Goal: Task Accomplishment & Management: Use online tool/utility

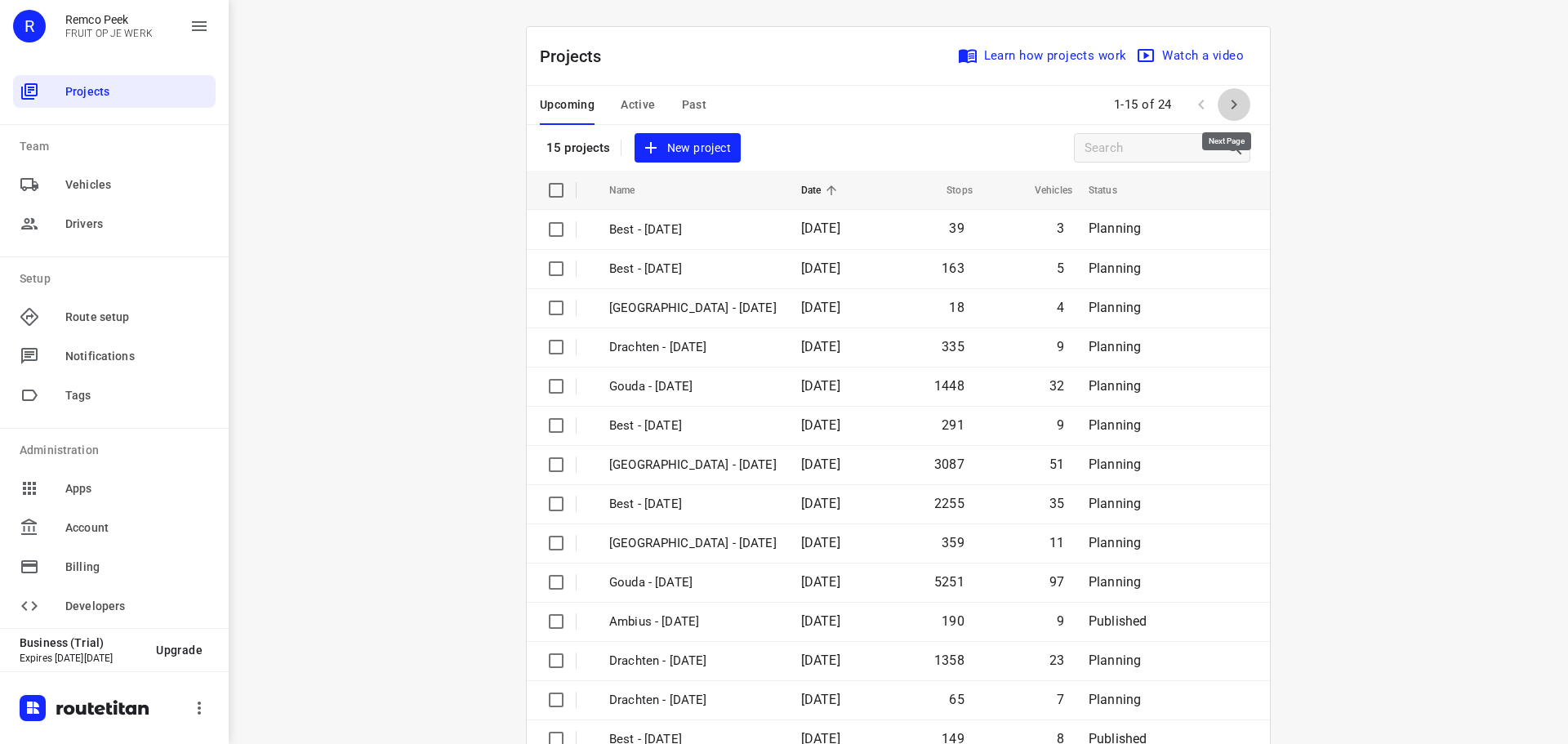
click at [1232, 107] on icon "button" at bounding box center [1234, 105] width 6 height 10
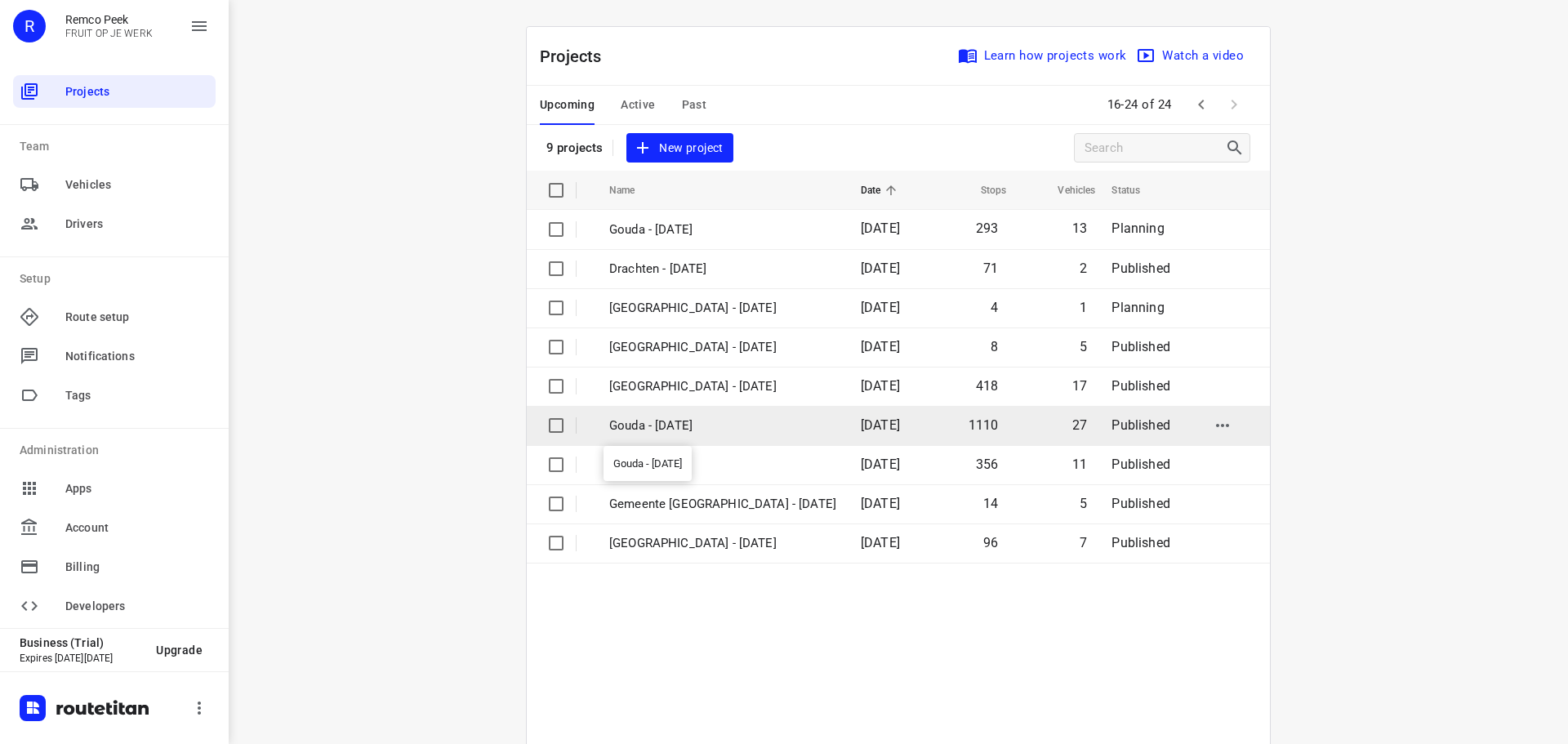
click at [669, 430] on p "Gouda - [DATE]" at bounding box center [722, 426] width 227 height 19
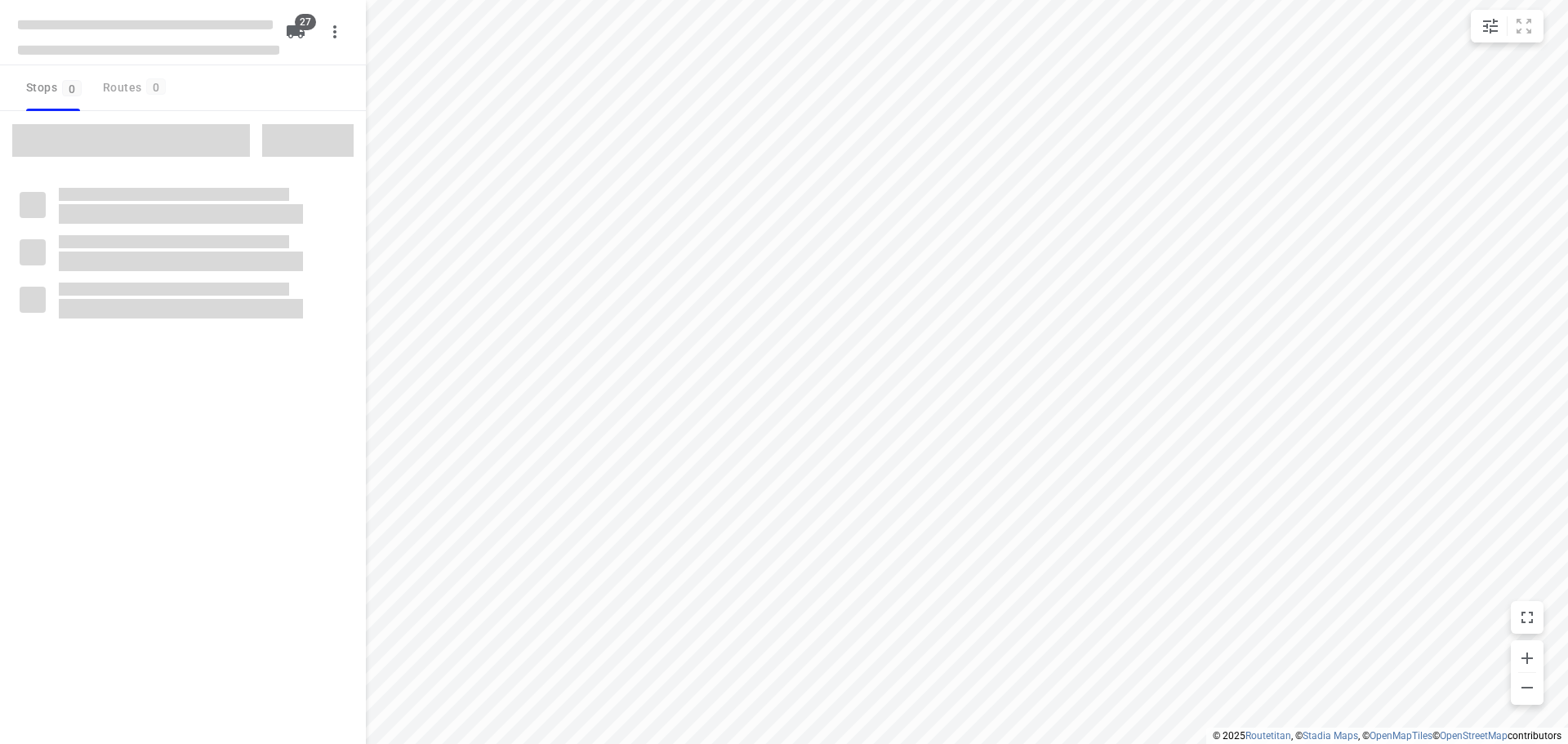
checkbox input "true"
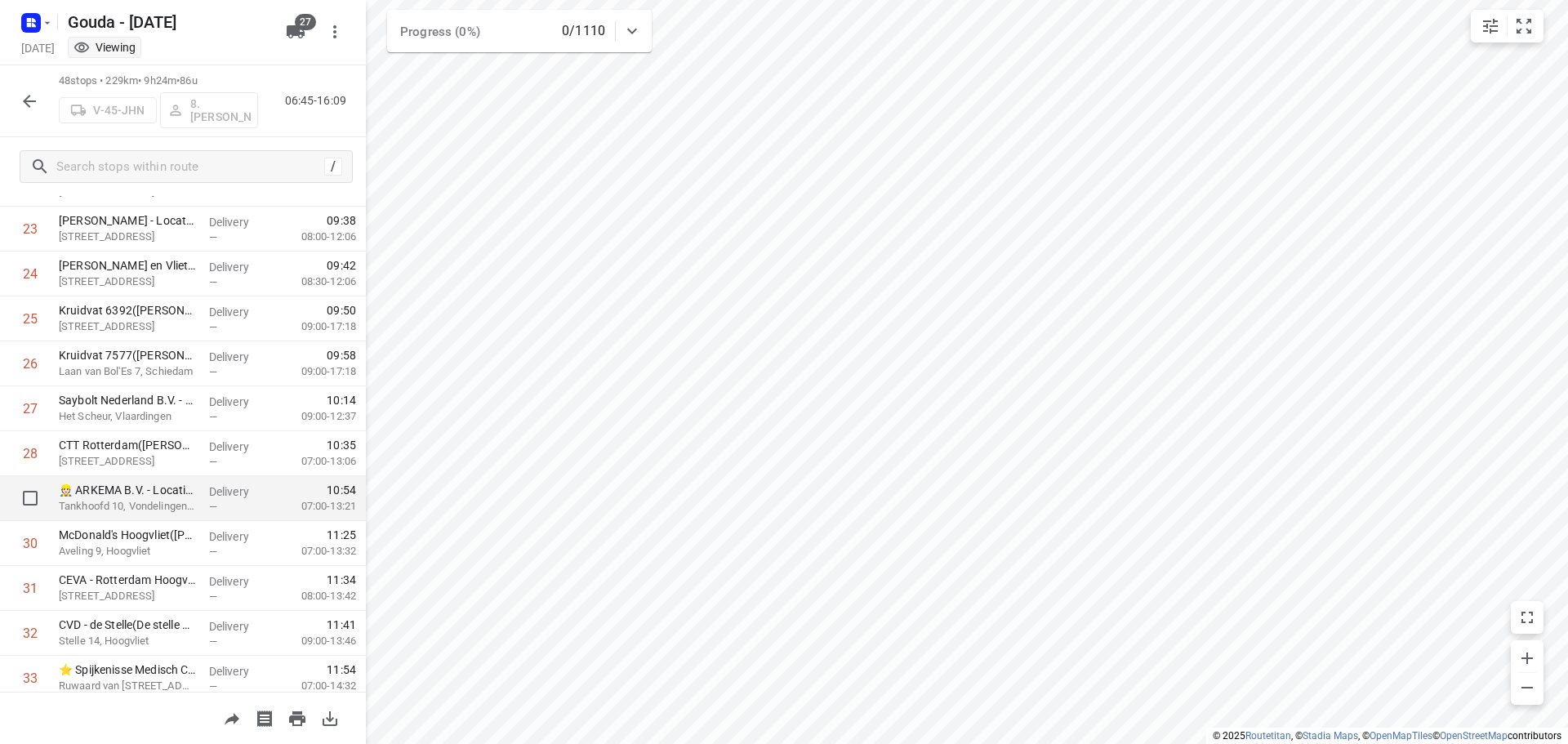
scroll to position [1062, 0]
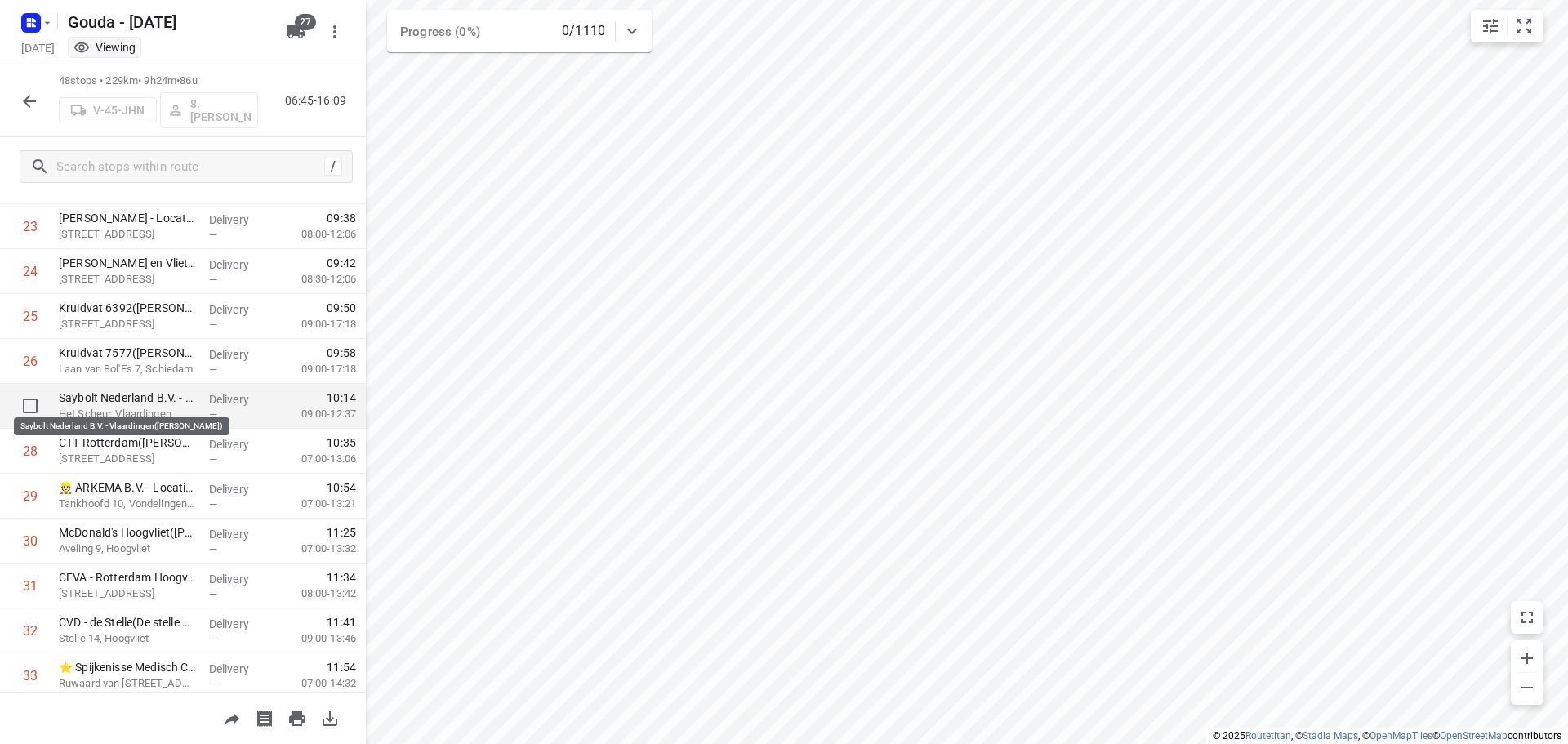
click at [123, 399] on p "Saybolt Nederland B.V. - Vlaardingen([PERSON_NAME])" at bounding box center [127, 398] width 137 height 16
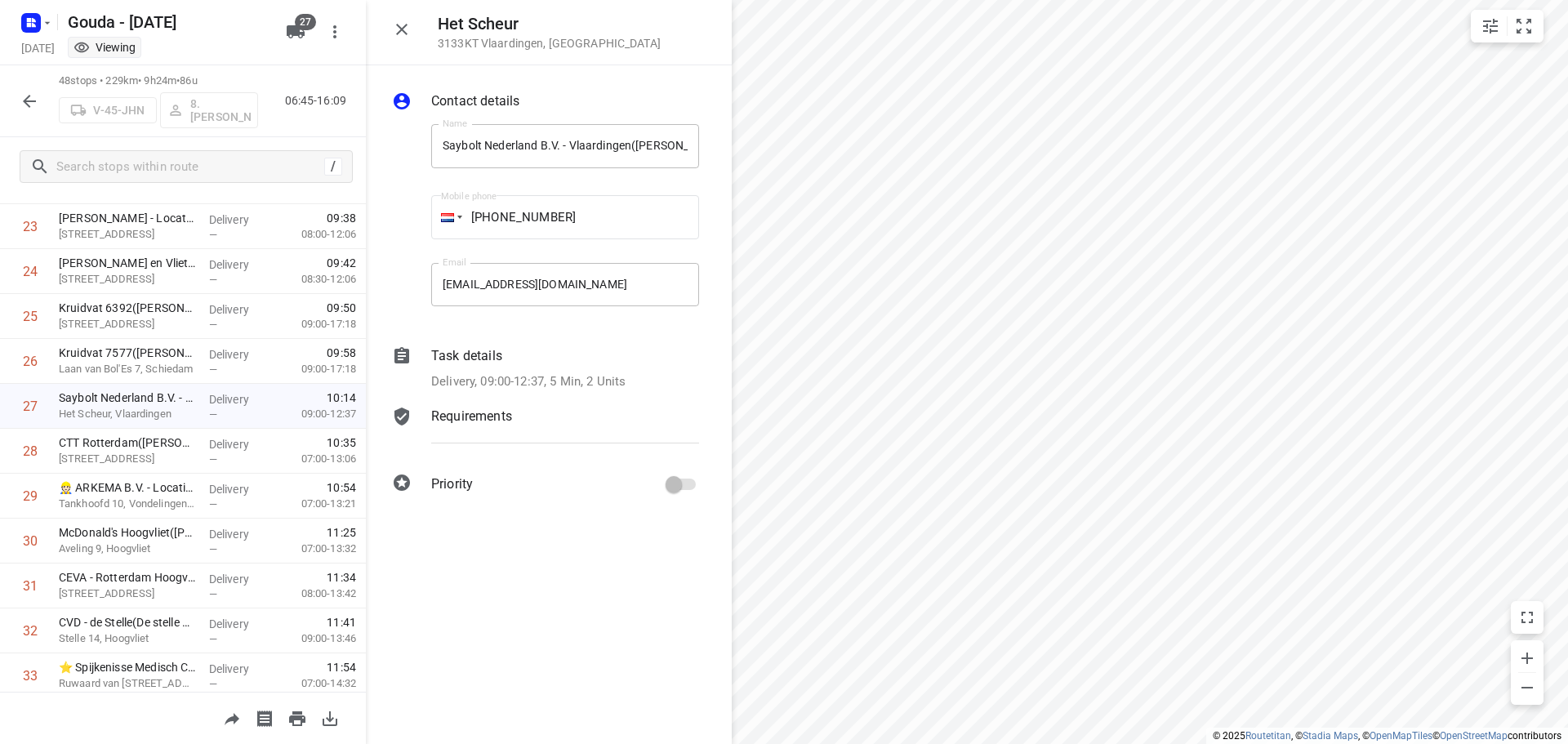
click at [553, 377] on p "Delivery, 09:00-12:37, 5 Min, 2 Units" at bounding box center [528, 381] width 194 height 19
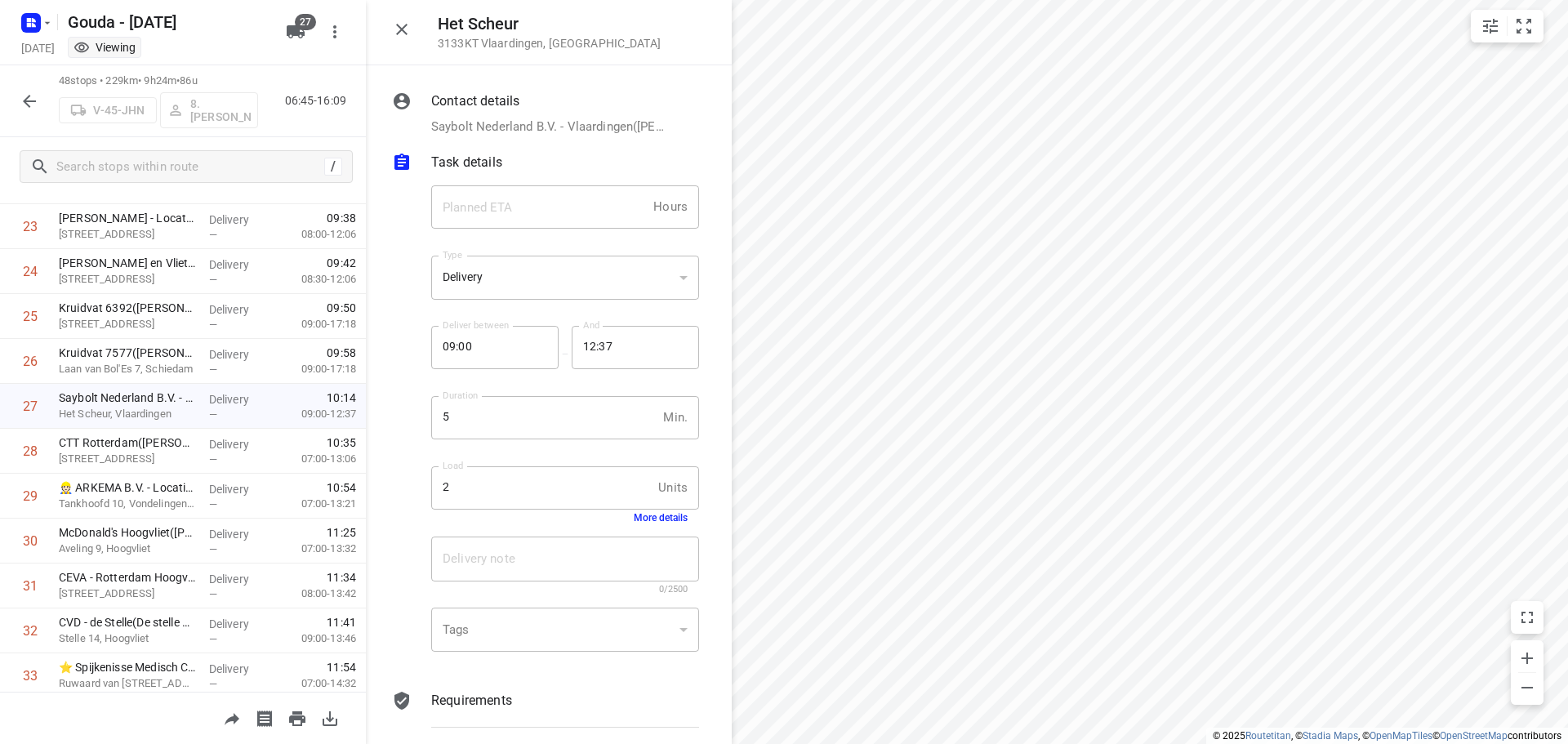
click at [640, 519] on button "More details" at bounding box center [661, 518] width 54 height 11
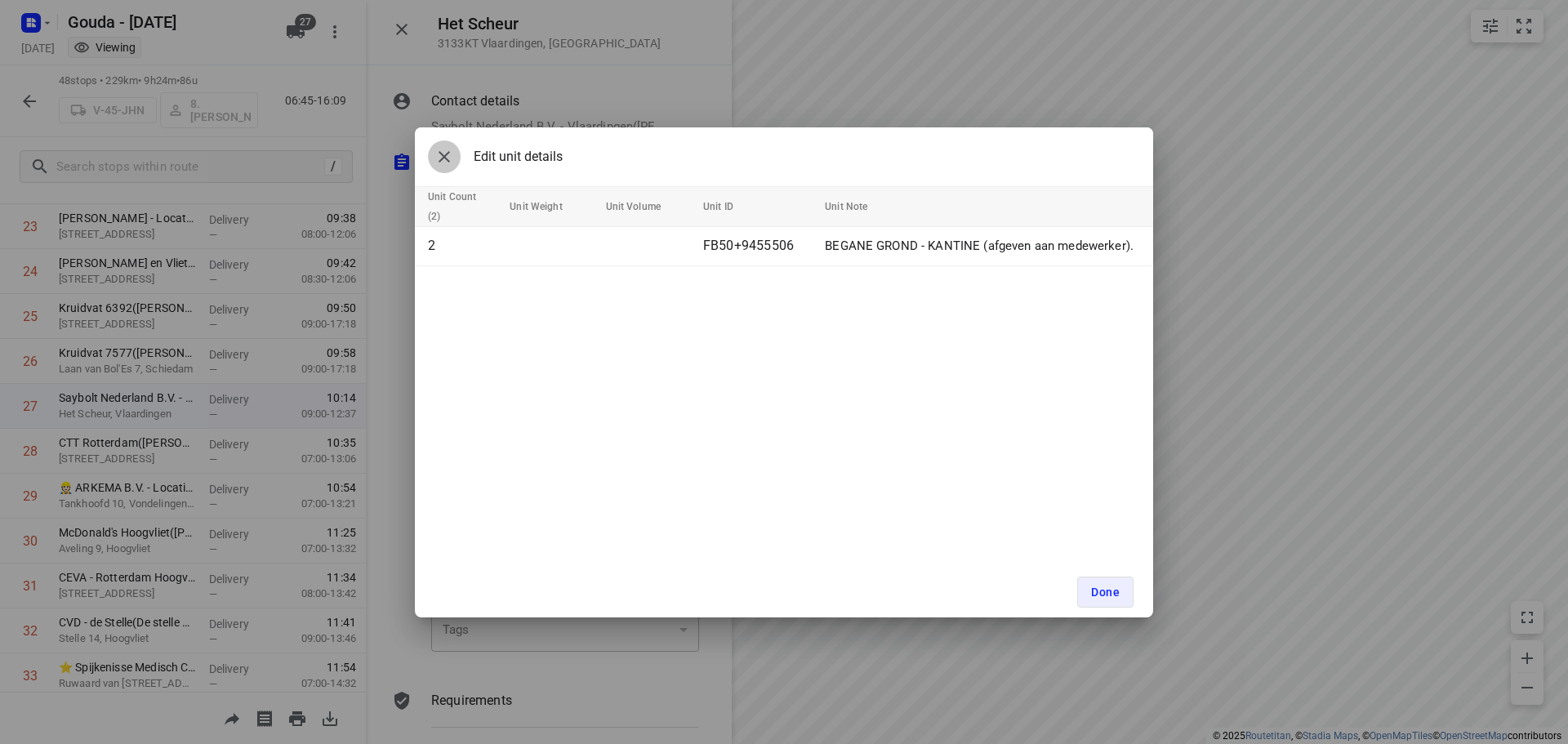
click at [445, 162] on icon "button" at bounding box center [444, 157] width 20 height 20
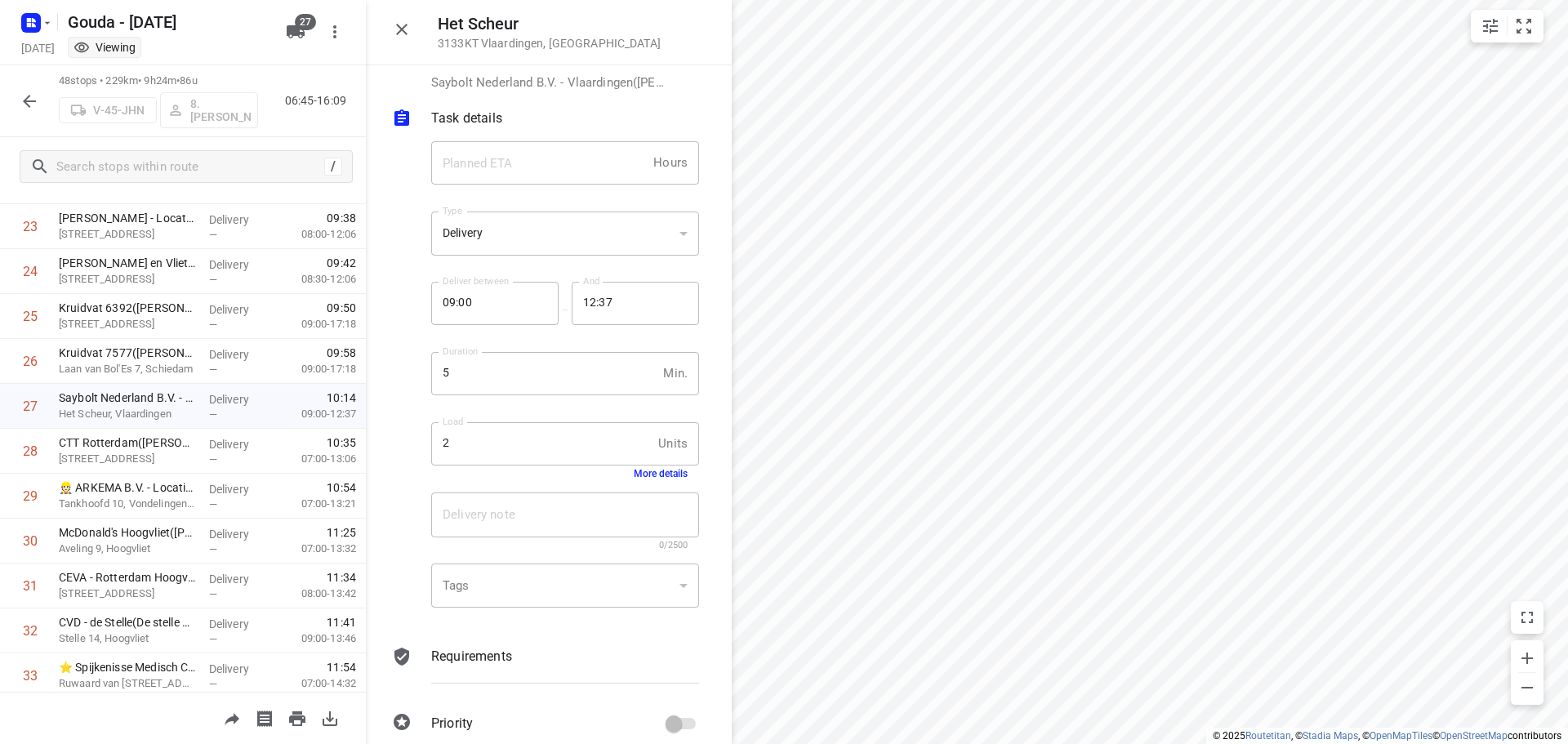
scroll to position [66, 0]
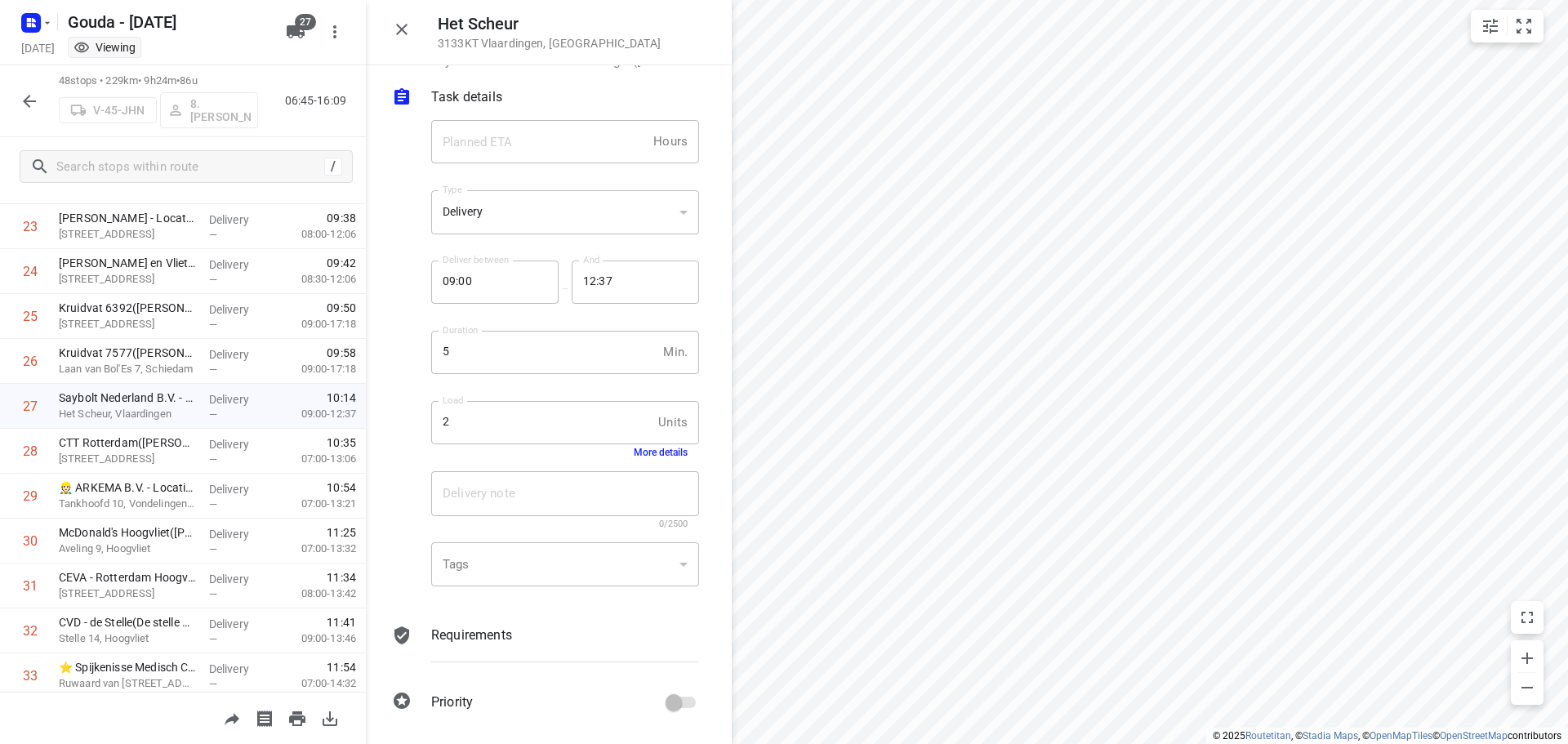
click at [408, 23] on icon "button" at bounding box center [402, 30] width 20 height 20
